Goal: Information Seeking & Learning: Check status

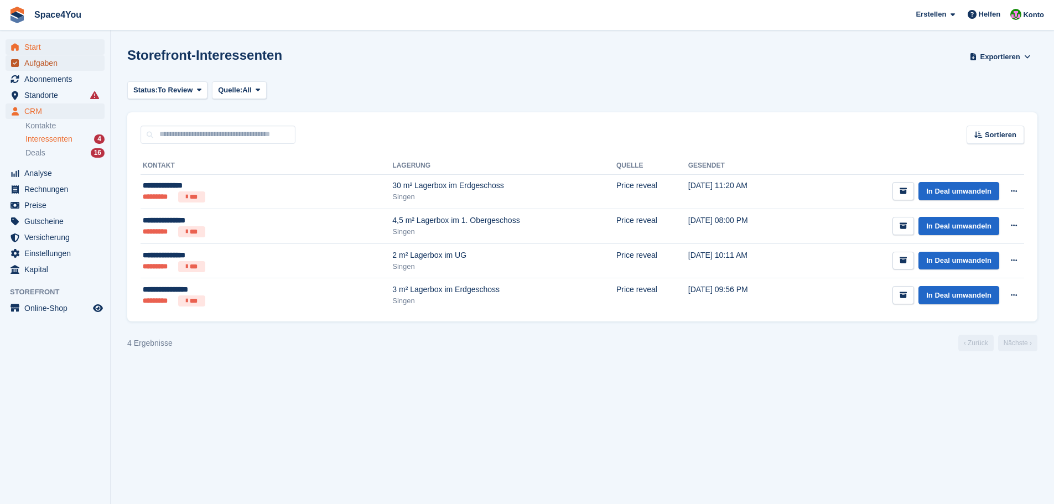
click at [50, 55] on span "Aufgaben" at bounding box center [57, 62] width 66 height 15
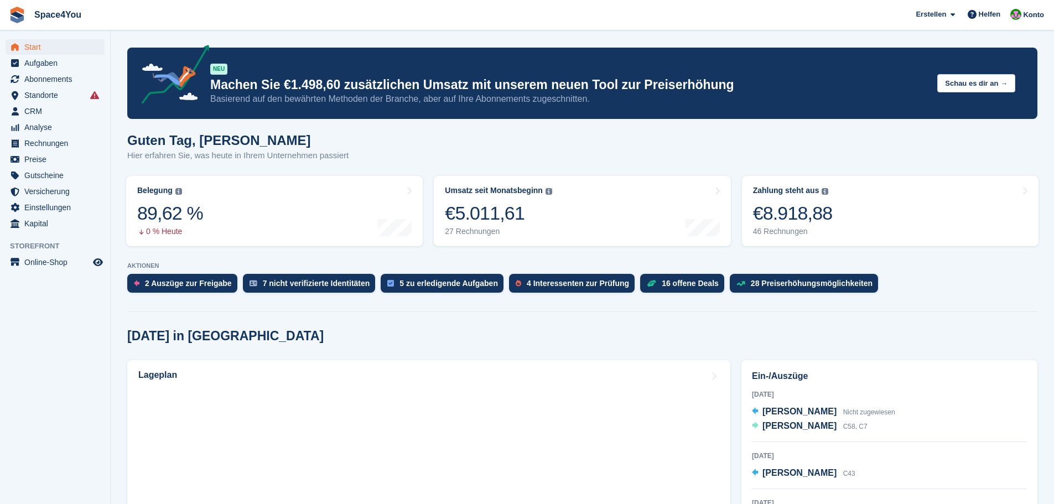
click at [264, 225] on link "Belegung Flächenprozentsatz aller aktuell belegten Einheiten. Beinhaltet Einhei…" at bounding box center [274, 211] width 297 height 70
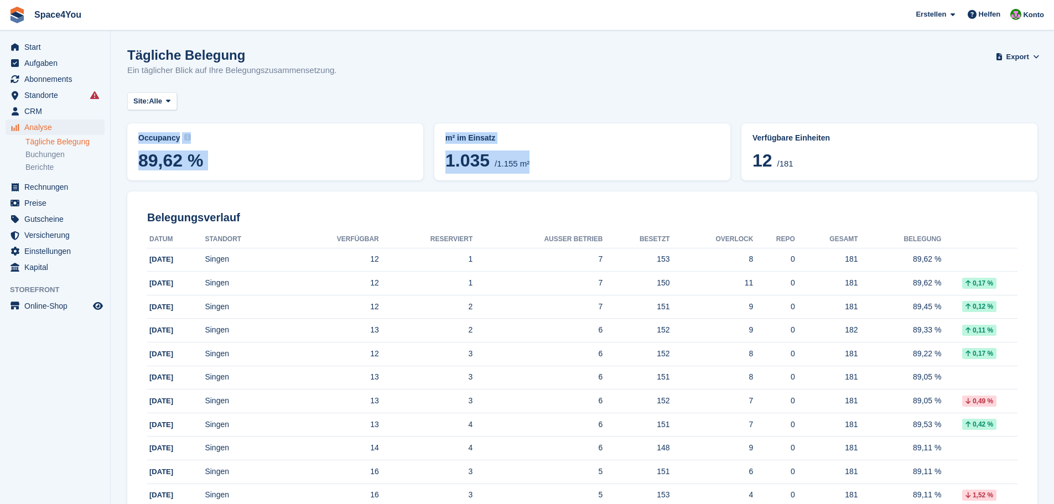
drag, startPoint x: 539, startPoint y: 168, endPoint x: 486, endPoint y: 95, distance: 90.3
click at [486, 95] on div "Site: Alle Alle Singen" at bounding box center [582, 101] width 911 height 18
